Goal: Navigation & Orientation: Find specific page/section

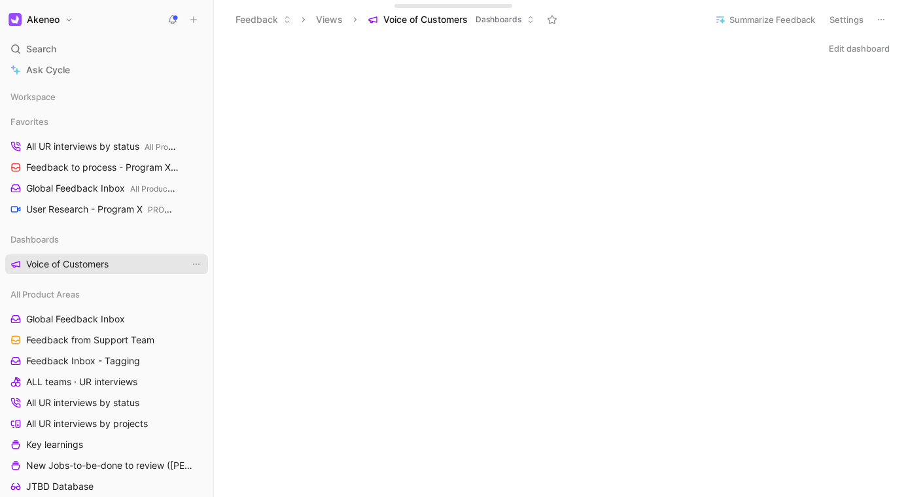
click at [94, 262] on span "Voice of Customers" at bounding box center [67, 264] width 82 height 13
click at [426, 19] on span "Voice of Customers" at bounding box center [425, 19] width 84 height 13
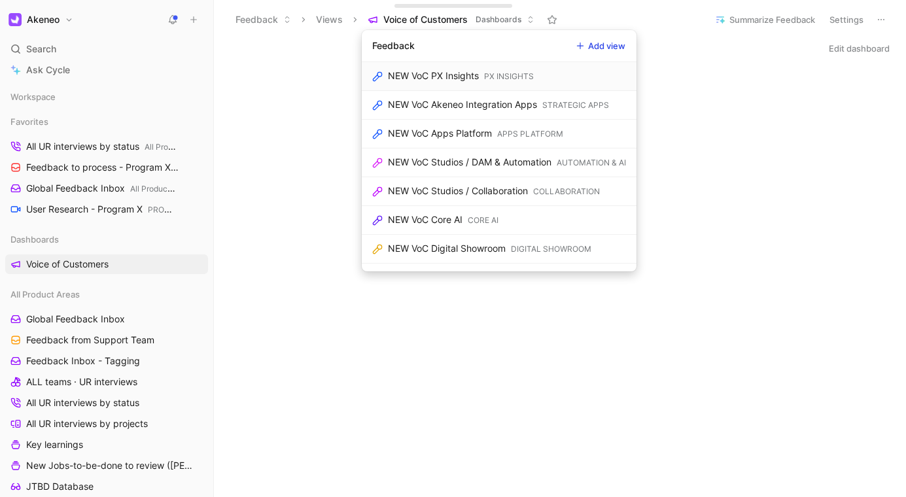
click at [99, 47] on div "Search ⌘ K" at bounding box center [106, 49] width 203 height 20
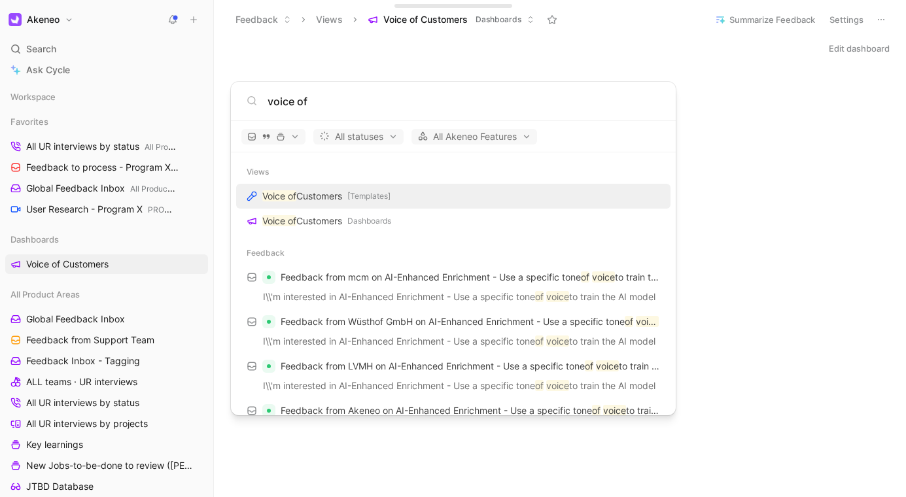
type input "voice of"
click at [339, 196] on span "Customers" at bounding box center [319, 195] width 46 height 11
